Goal: Browse casually: Explore the website without a specific task or goal

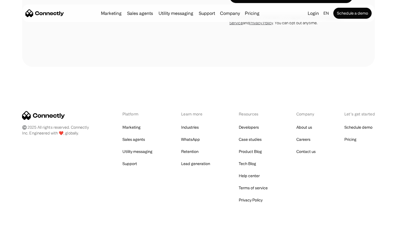
scroll to position [1682, 0]
